Goal: Task Accomplishment & Management: Use online tool/utility

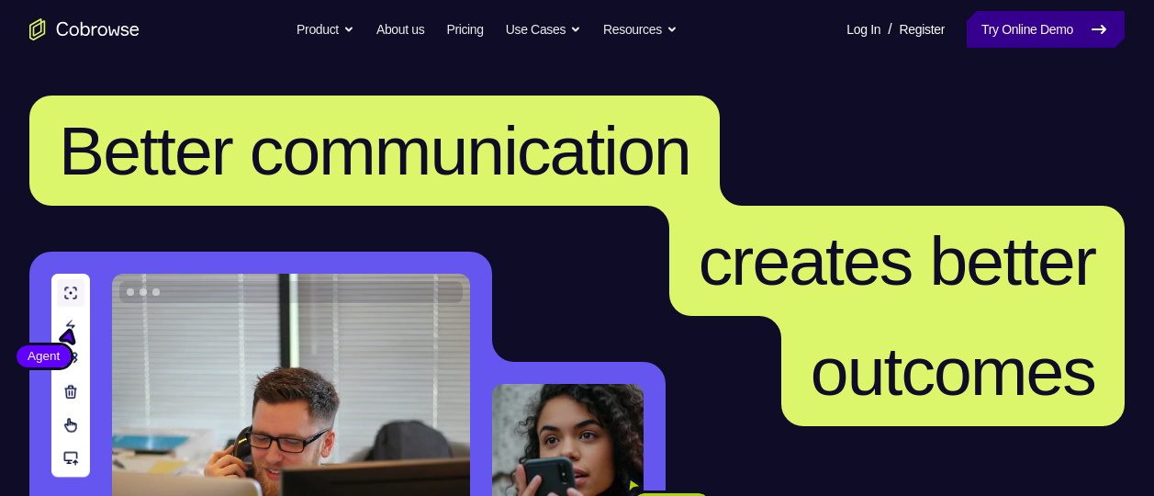
click at [982, 18] on link "Try Online Demo" at bounding box center [1046, 29] width 158 height 37
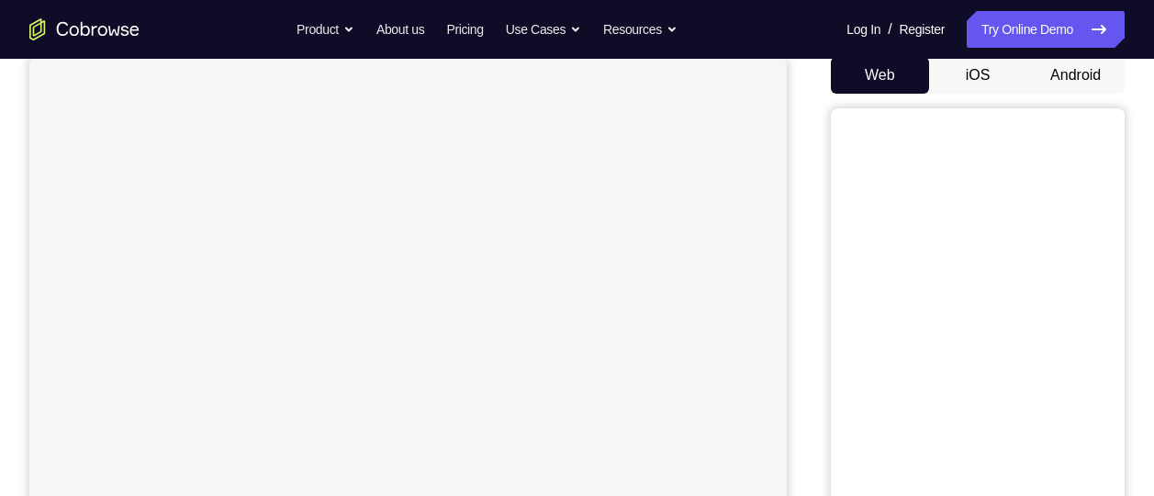
scroll to position [184, 0]
click at [1051, 81] on button "Android" at bounding box center [1075, 73] width 98 height 37
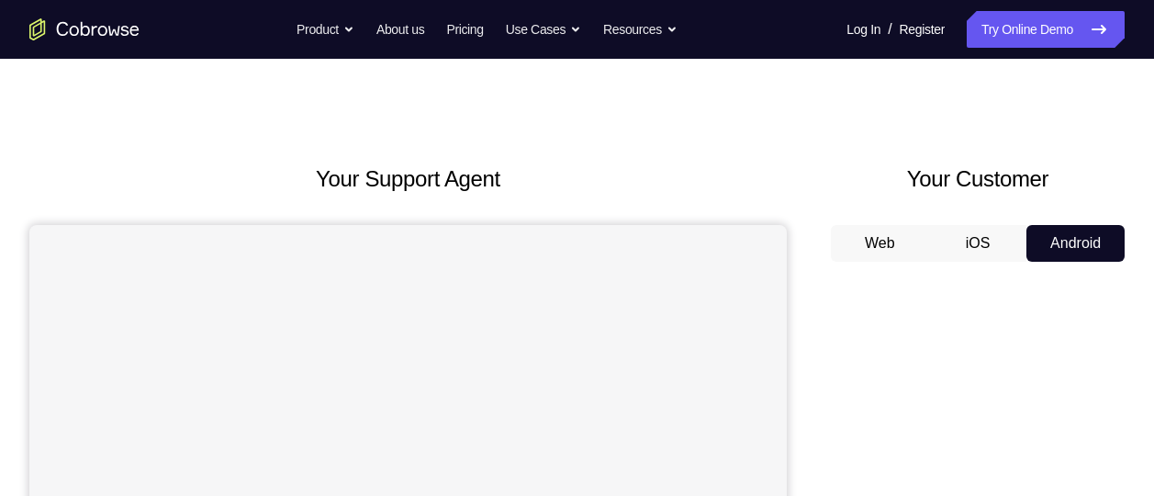
scroll to position [0, 0]
